Goal: Task Accomplishment & Management: Manage account settings

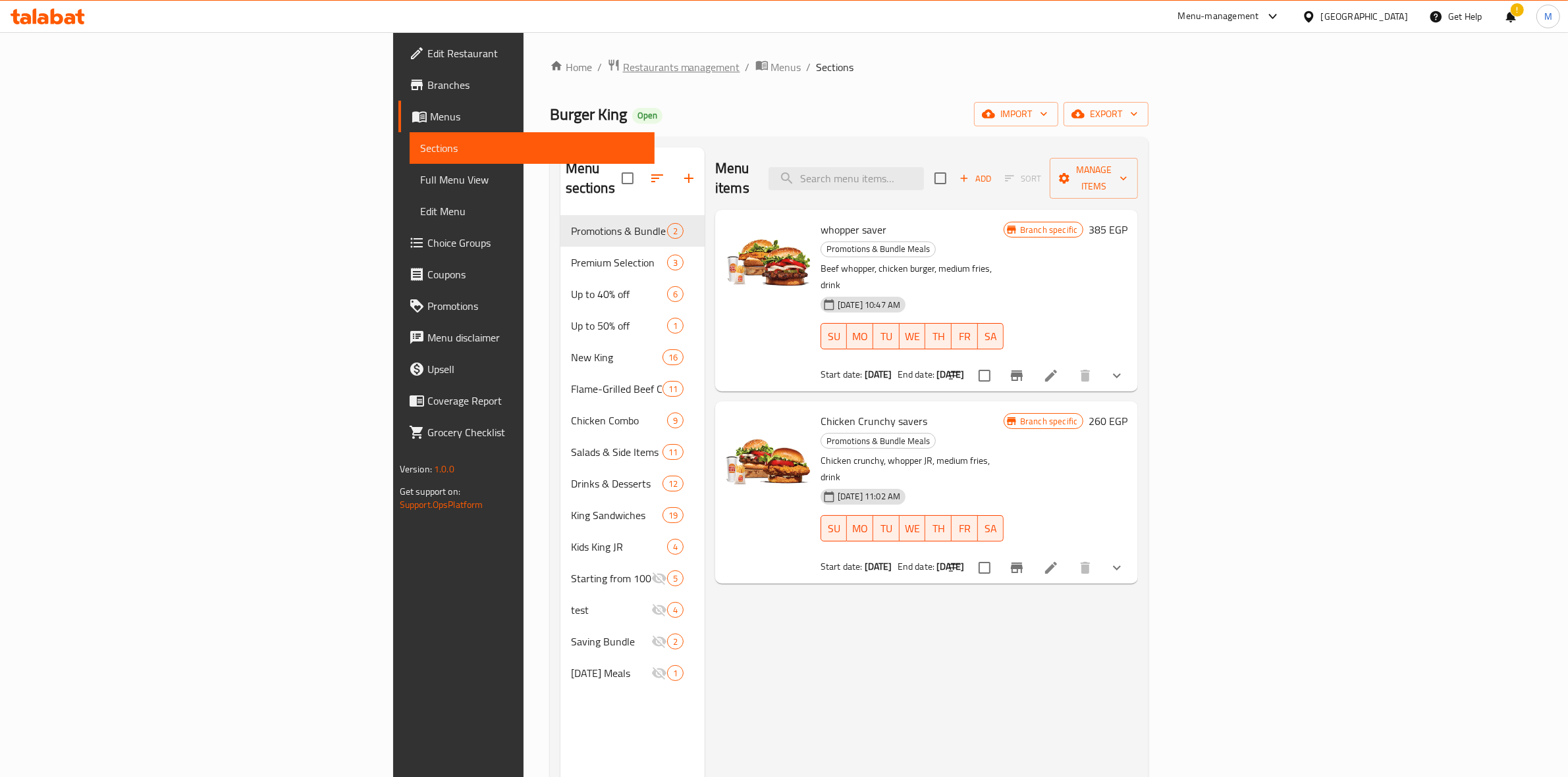
click at [623, 65] on span "Restaurants management" at bounding box center [681, 67] width 117 height 16
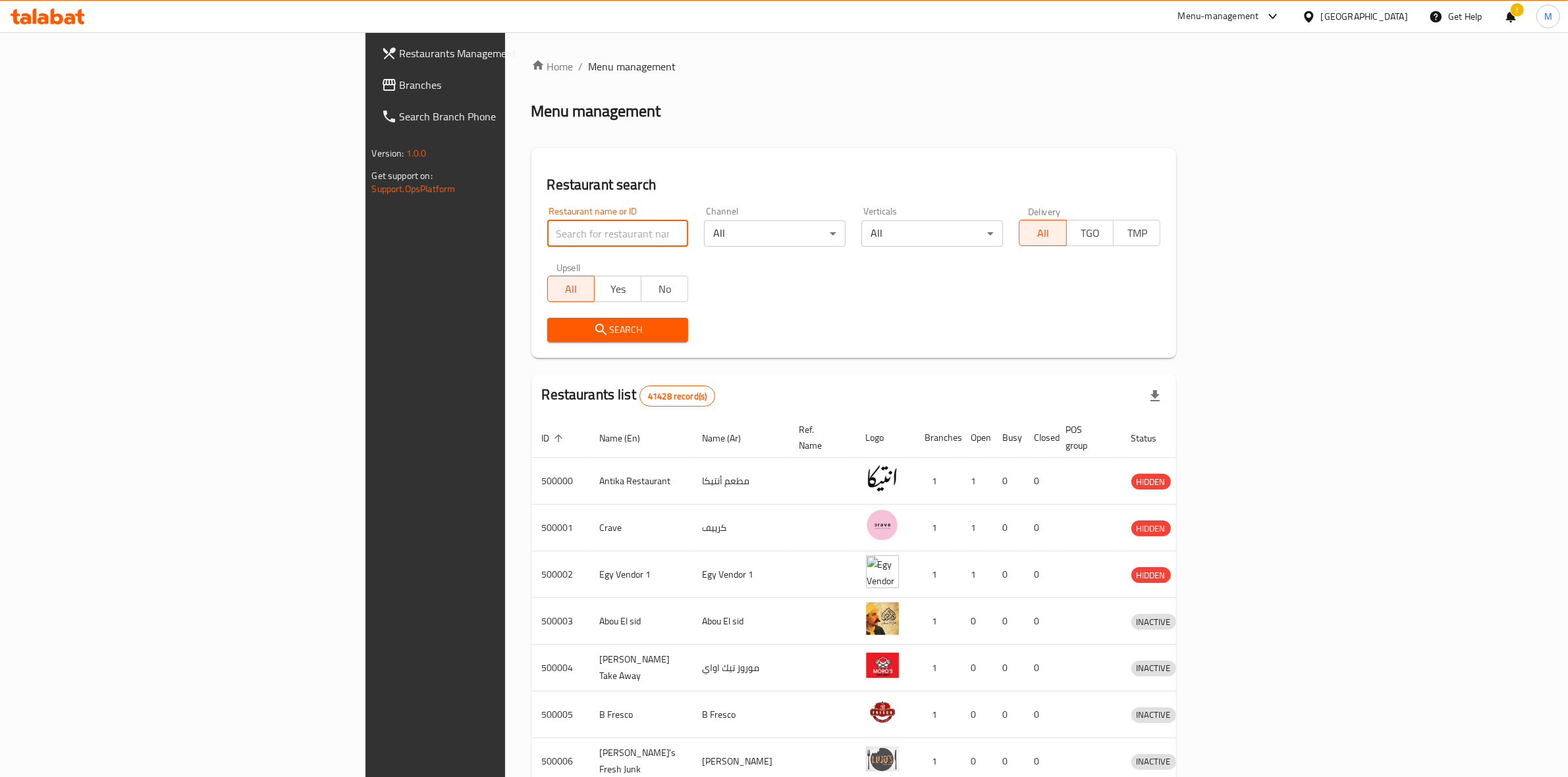
click at [547, 241] on input "search" at bounding box center [617, 234] width 142 height 27
type input "daddy's"
click button "Search" at bounding box center [617, 330] width 142 height 24
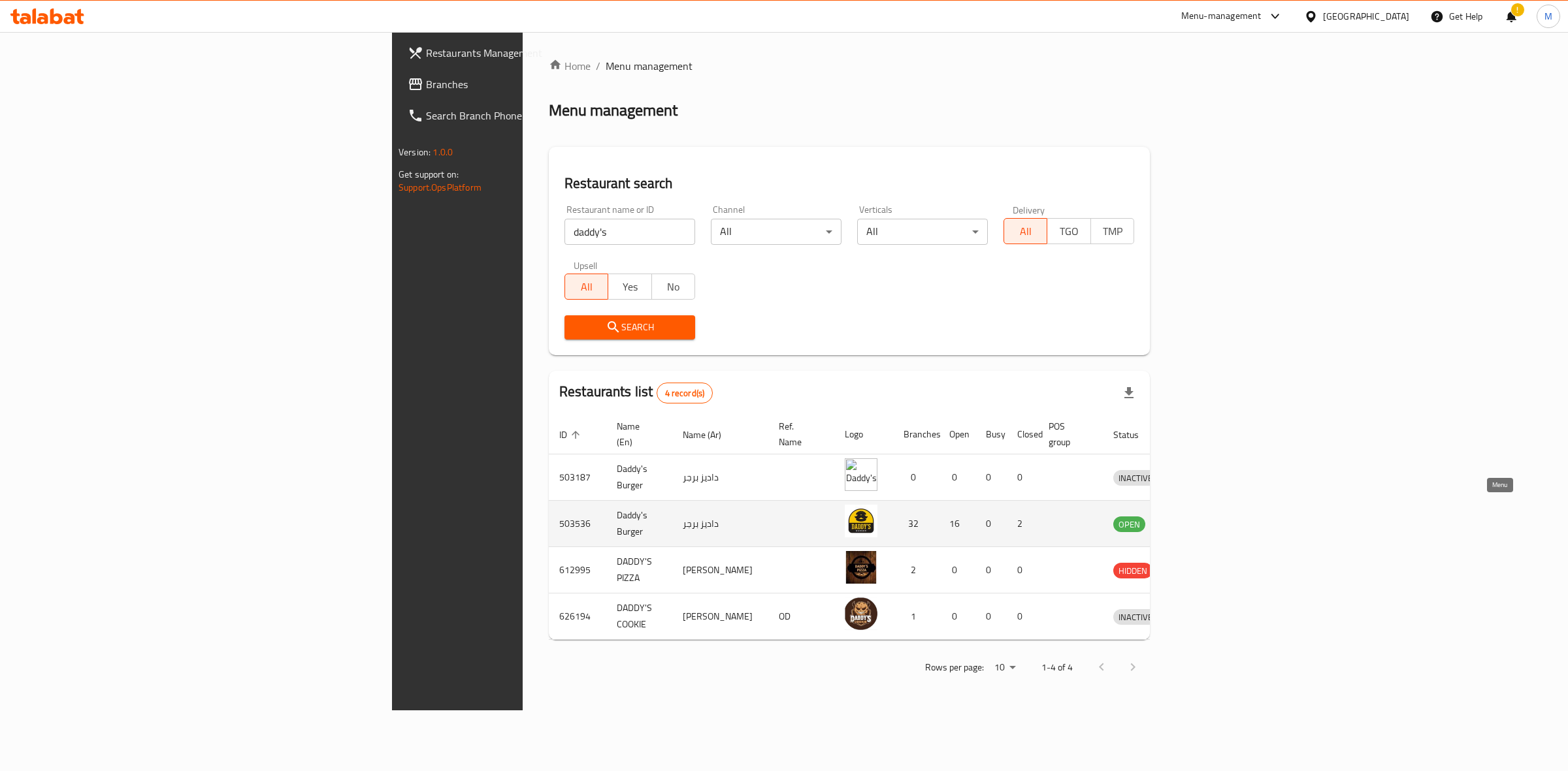
click at [1200, 516] on icon "enhanced table" at bounding box center [1191, 524] width 16 height 16
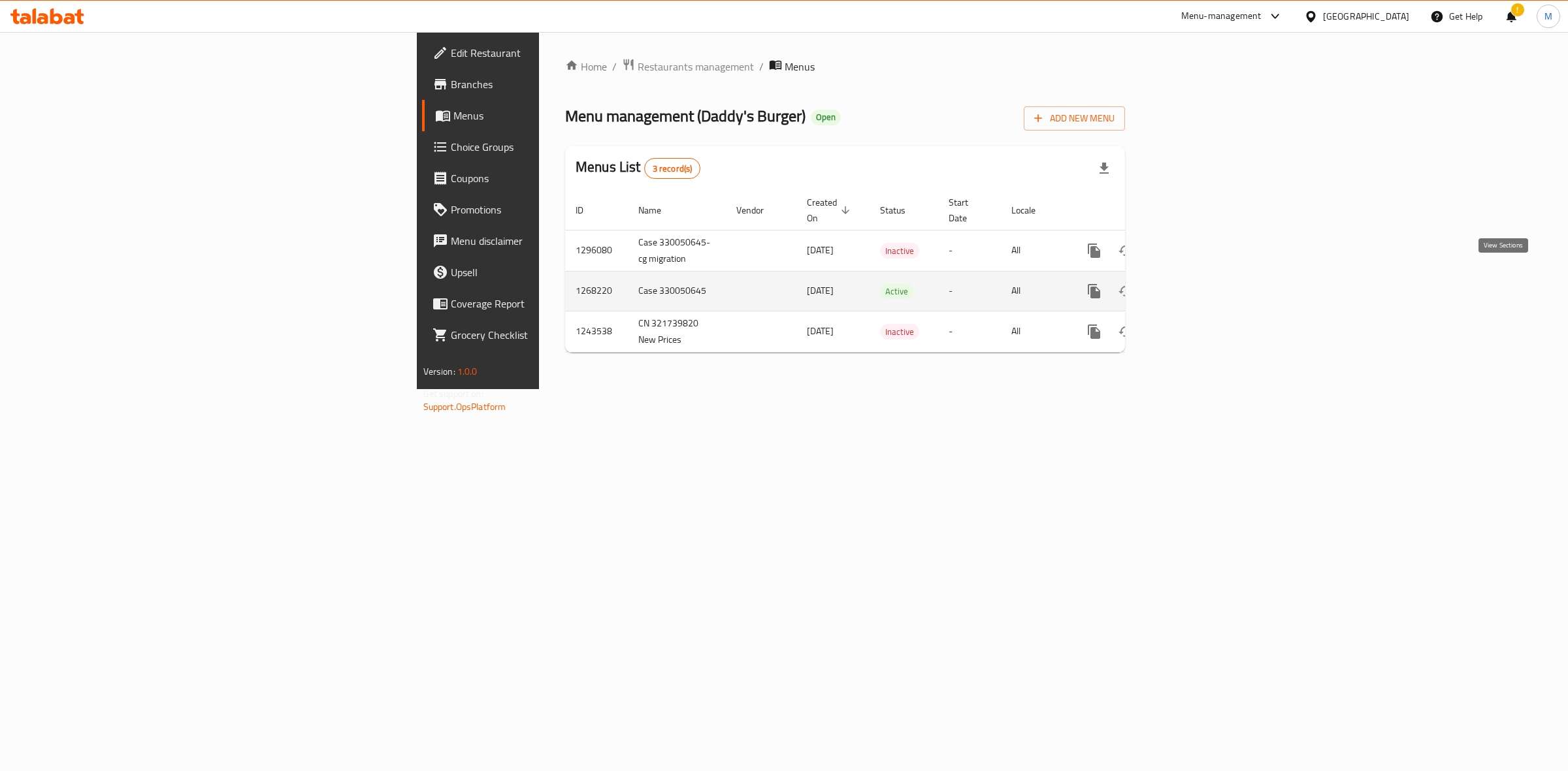
click at [1204, 281] on link "enhanced table" at bounding box center [1188, 291] width 31 height 31
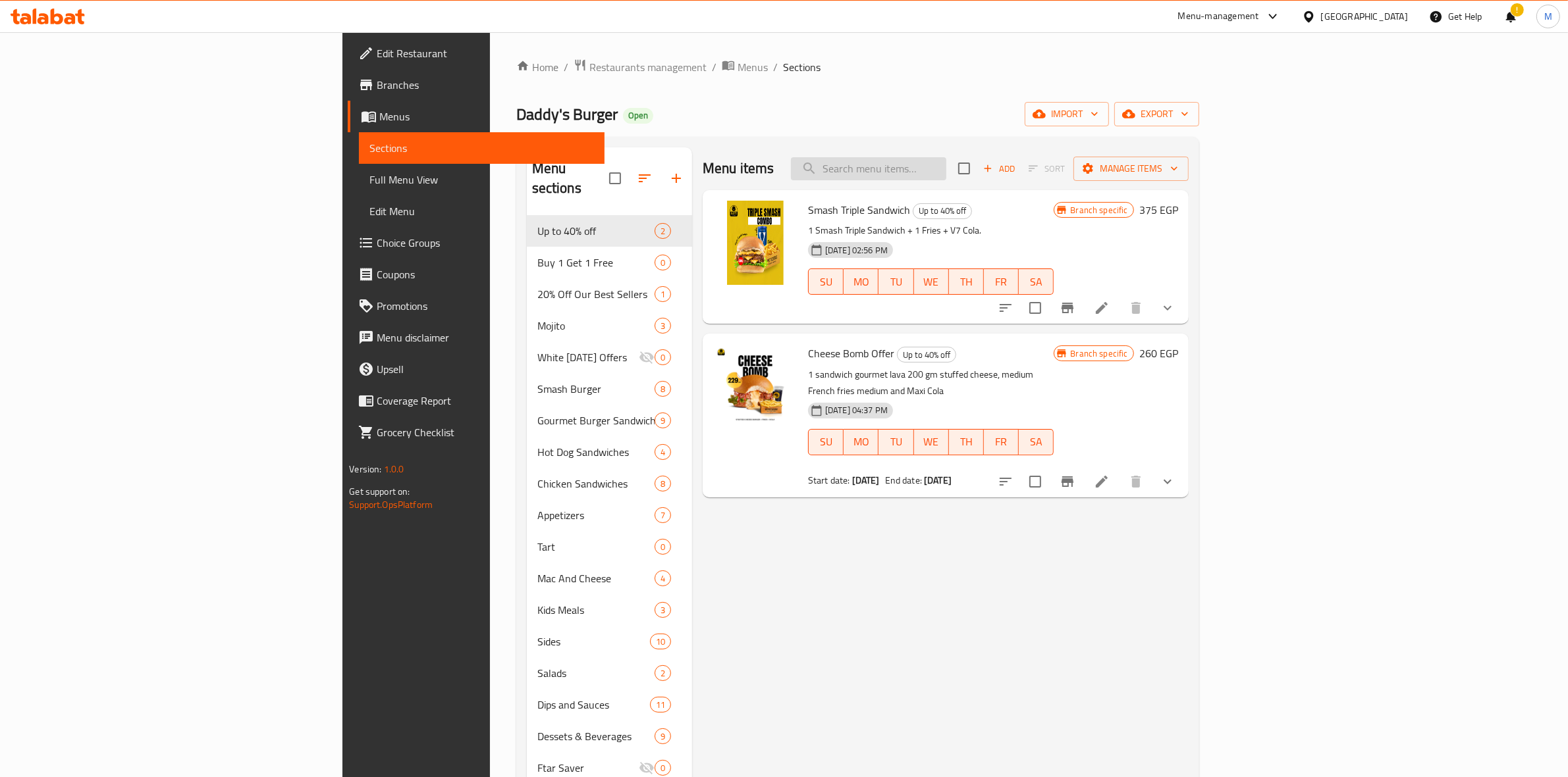
click at [946, 173] on input "search" at bounding box center [869, 169] width 156 height 23
paste input "Double Smash overload"
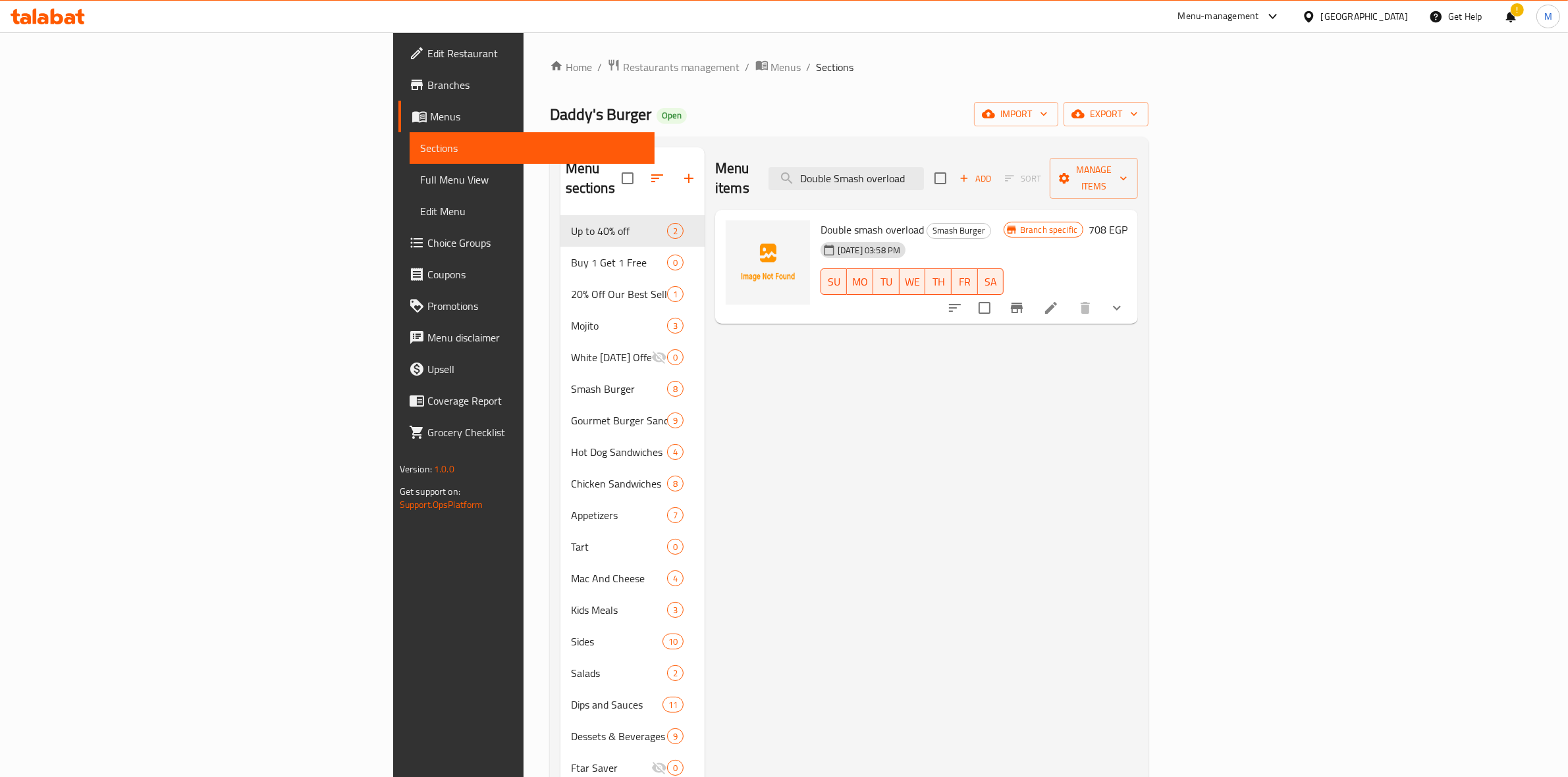
type input "Double Smash overload"
click at [742, 237] on circle "upload picture" at bounding box center [743, 239] width 4 height 4
